Goal: Task Accomplishment & Management: Use online tool/utility

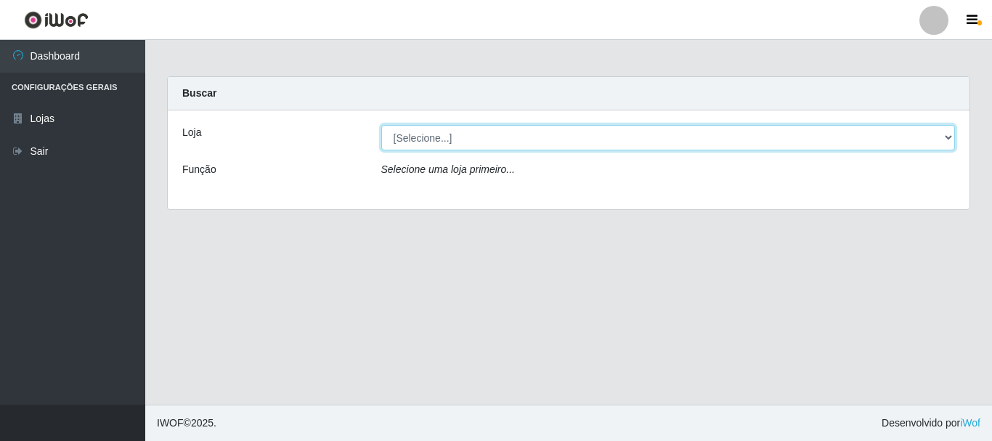
click at [951, 134] on select "[Selecione...] [GEOGRAPHIC_DATA] [GEOGRAPHIC_DATA]" at bounding box center [668, 137] width 574 height 25
select select "64"
click at [381, 125] on select "[Selecione...] [GEOGRAPHIC_DATA] [GEOGRAPHIC_DATA]" at bounding box center [668, 137] width 574 height 25
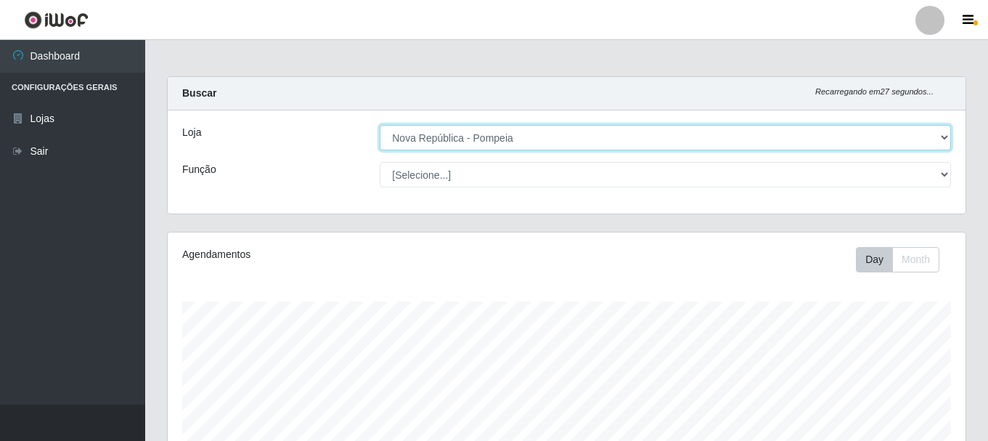
scroll to position [301, 798]
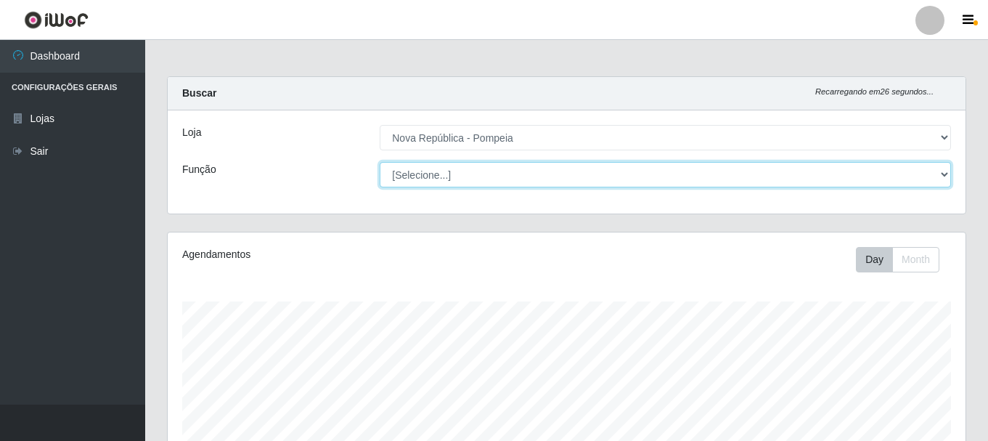
click at [940, 179] on select "[Selecione...] Balconista Operador de Caixa Recepcionista Repositor" at bounding box center [665, 174] width 571 height 25
select select "22"
click at [380, 162] on select "[Selecione...] Balconista Operador de Caixa Recepcionista Repositor" at bounding box center [665, 174] width 571 height 25
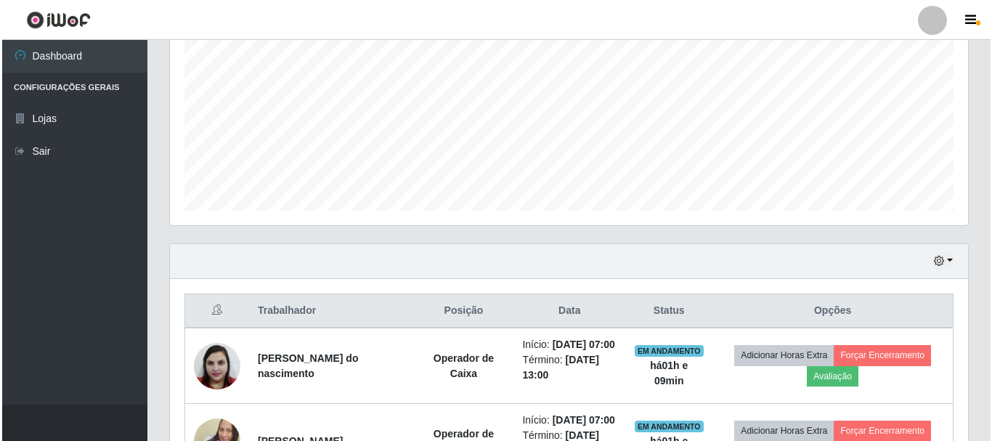
scroll to position [592, 0]
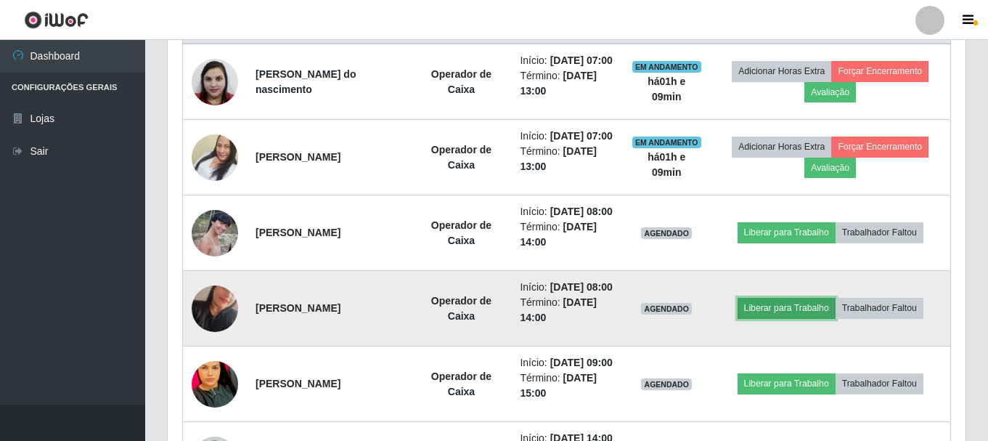
click at [797, 318] on button "Liberar para Trabalho" at bounding box center [787, 308] width 98 height 20
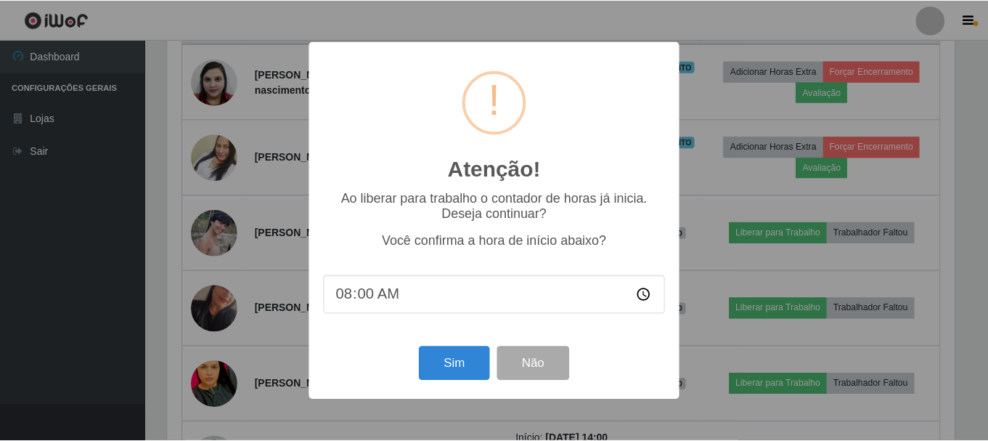
scroll to position [301, 791]
click at [442, 359] on button "Sim" at bounding box center [455, 363] width 70 height 34
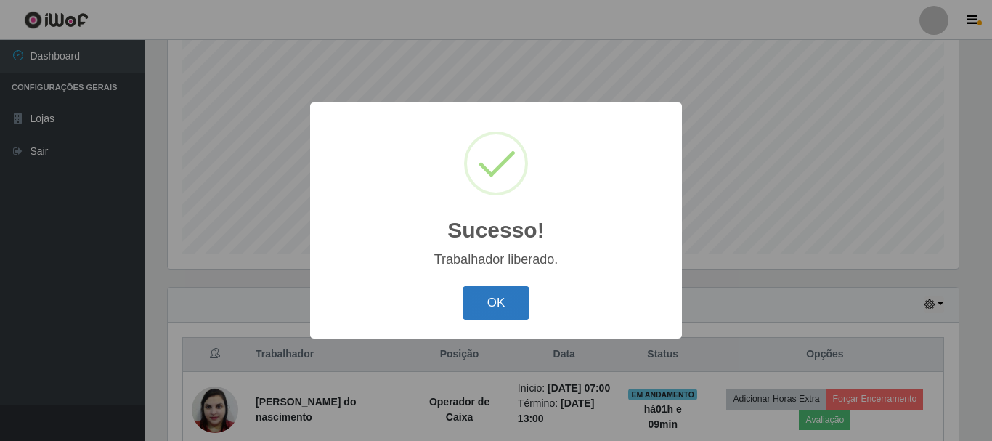
click at [478, 304] on button "OK" at bounding box center [497, 303] width 68 height 34
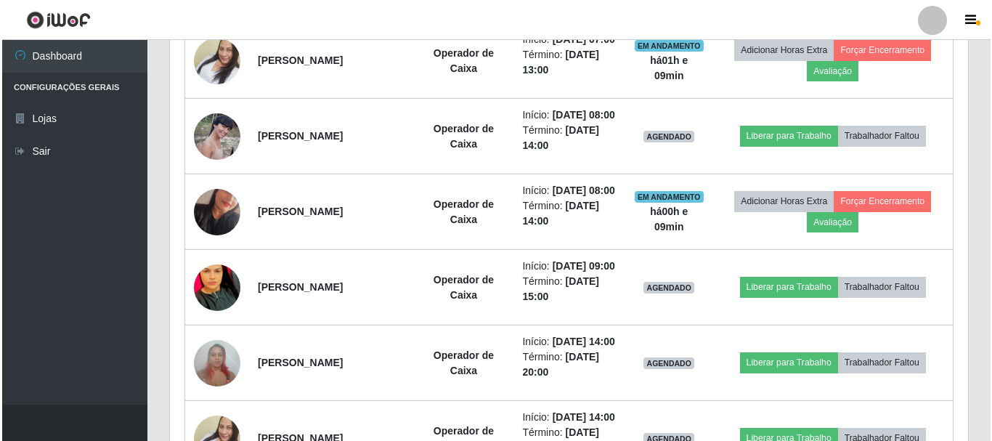
scroll to position [681, 0]
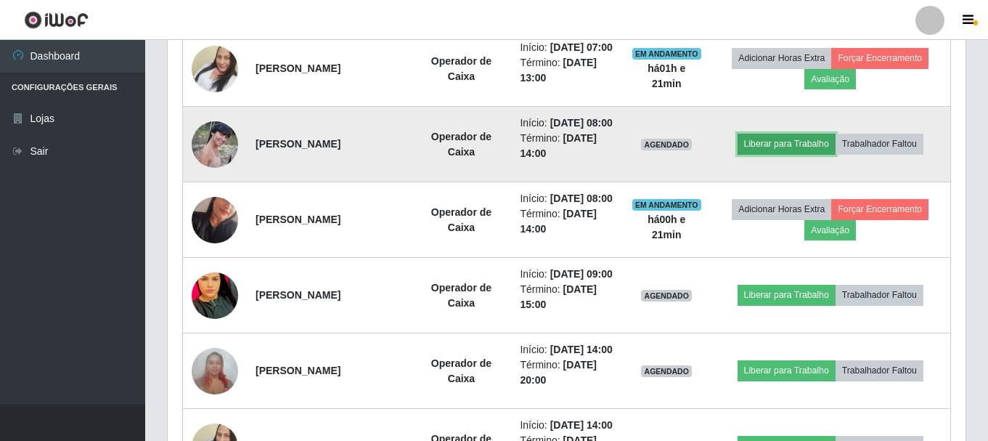
click at [794, 154] on button "Liberar para Trabalho" at bounding box center [787, 144] width 98 height 20
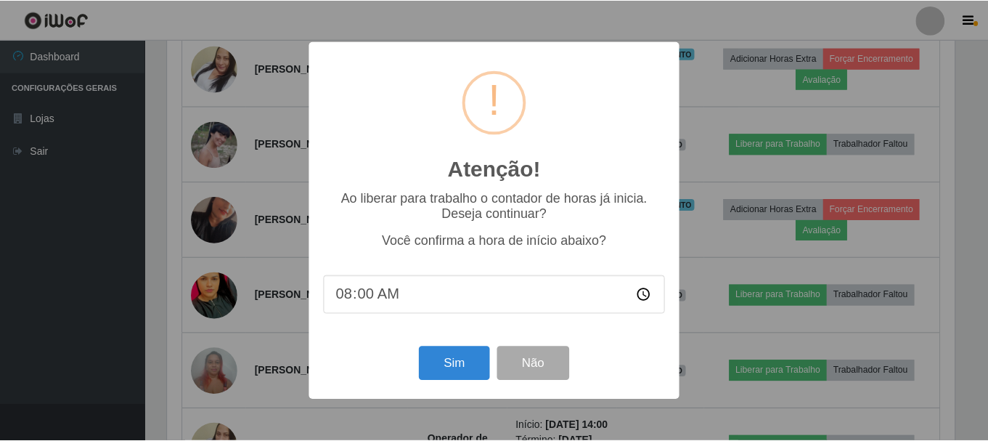
scroll to position [301, 791]
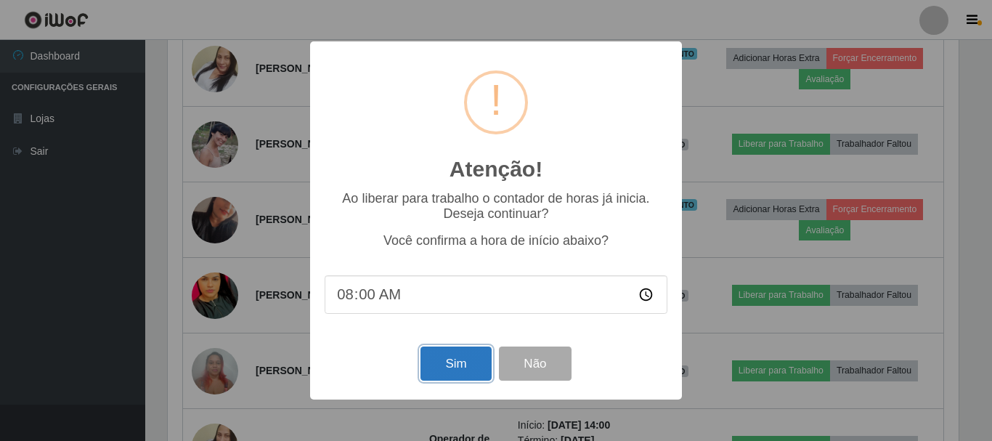
click at [466, 370] on button "Sim" at bounding box center [455, 363] width 70 height 34
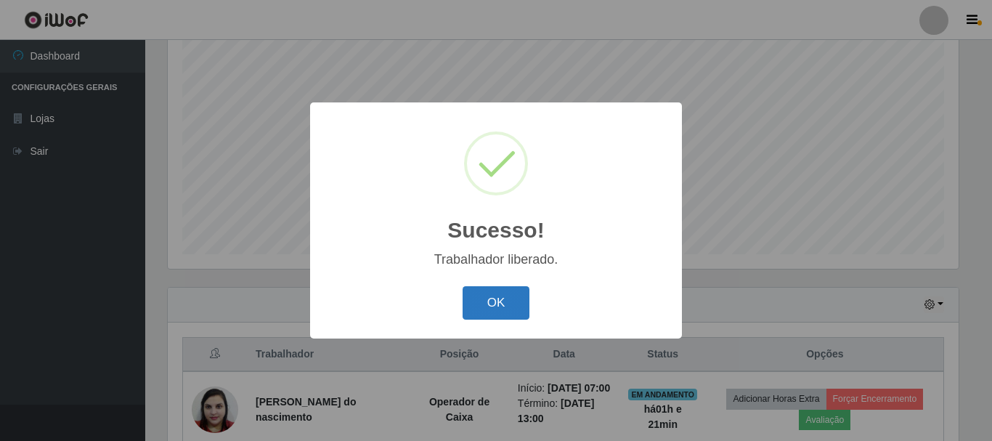
click at [492, 297] on button "OK" at bounding box center [497, 303] width 68 height 34
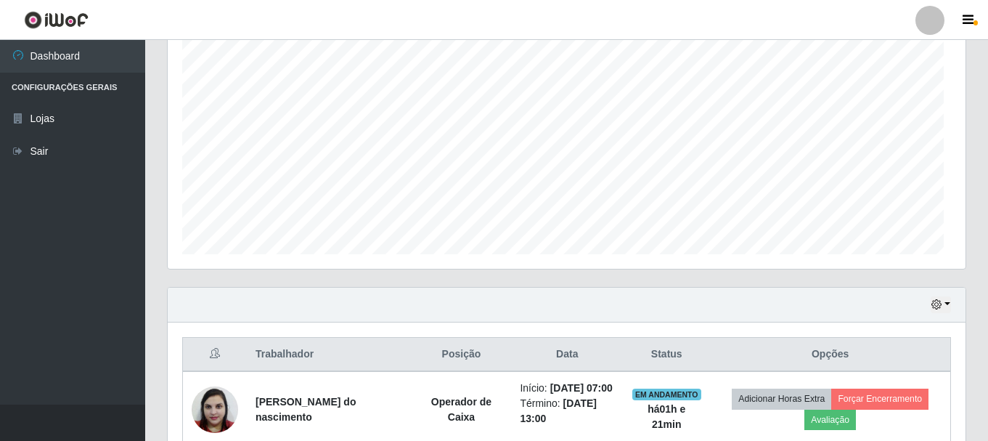
scroll to position [301, 798]
drag, startPoint x: 987, startPoint y: 143, endPoint x: 991, endPoint y: 219, distance: 76.4
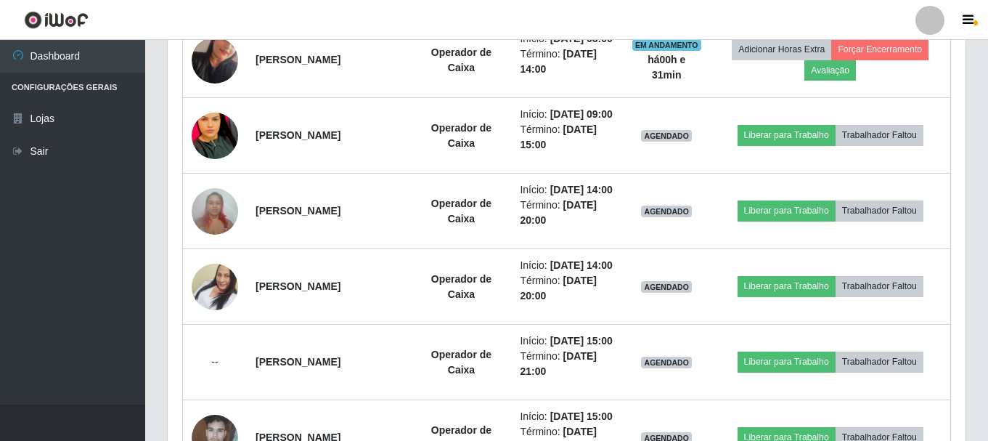
scroll to position [837, 0]
